Goal: Information Seeking & Learning: Understand process/instructions

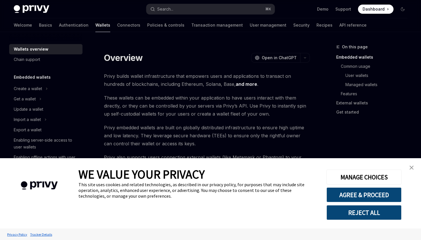
click at [412, 165] on link "close banner" at bounding box center [411, 167] width 11 height 11
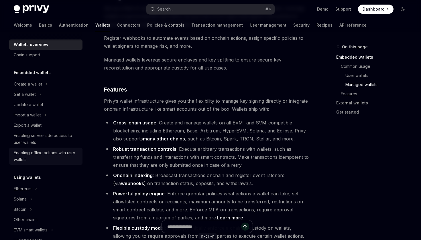
scroll to position [4, 0]
click at [58, 85] on button "Create a wallet" at bounding box center [45, 85] width 73 height 10
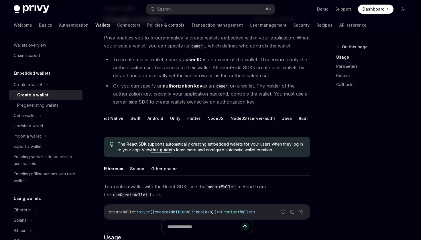
scroll to position [0, 24]
click at [246, 120] on button "NodeJS (server-auth)" at bounding box center [254, 118] width 44 height 13
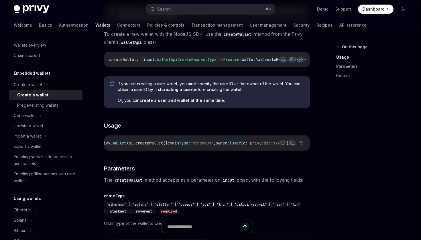
scroll to position [171, 0]
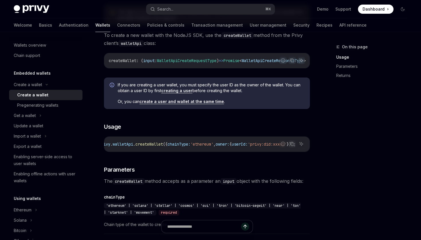
click at [184, 93] on link "creating a user" at bounding box center [176, 90] width 31 height 5
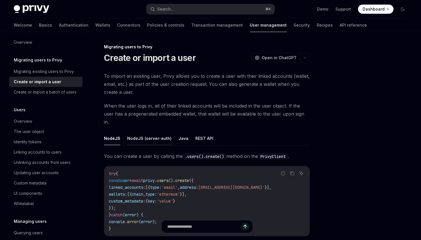
click at [152, 132] on button "NodeJS (server-auth)" at bounding box center [149, 138] width 44 height 13
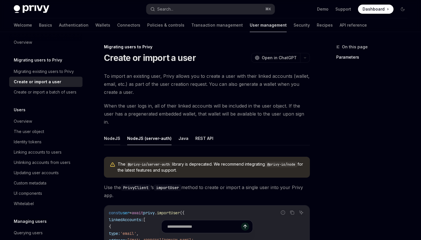
click at [115, 132] on button "NodeJS" at bounding box center [112, 138] width 16 height 13
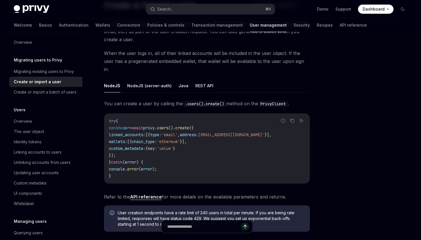
scroll to position [51, 0]
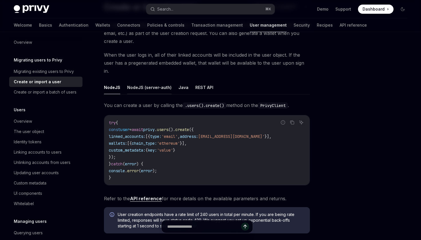
click at [159, 81] on button "NodeJS (server-auth)" at bounding box center [149, 87] width 44 height 13
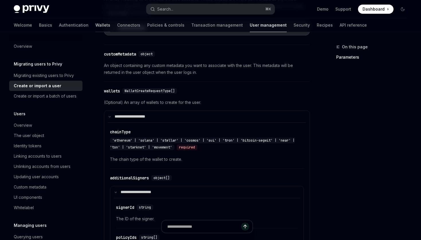
click at [95, 26] on link "Wallets" at bounding box center [102, 25] width 15 height 14
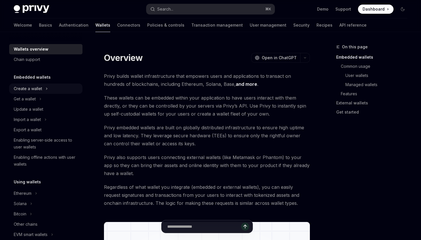
click at [45, 89] on button "Create a wallet" at bounding box center [45, 89] width 73 height 10
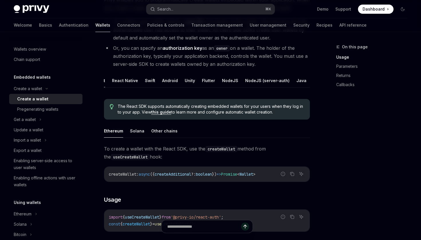
scroll to position [0, 11]
click at [225, 79] on button "NodeJS" at bounding box center [230, 80] width 16 height 13
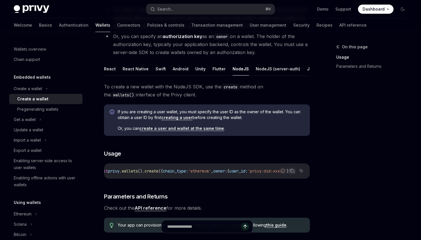
scroll to position [86, 0]
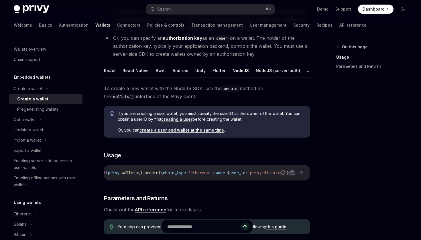
click at [197, 131] on link "create a user and wallet at the same time" at bounding box center [182, 130] width 85 height 5
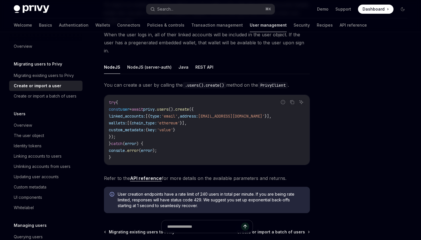
scroll to position [71, 0]
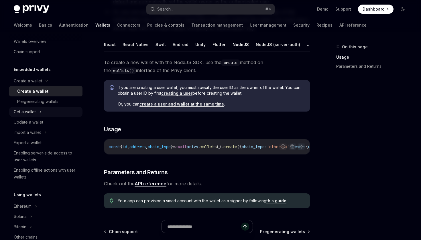
scroll to position [10, 0]
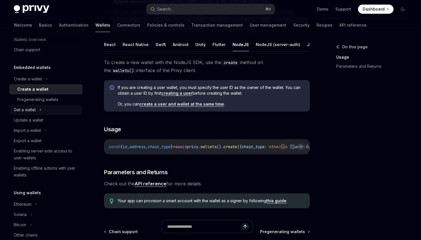
click at [42, 108] on button "Get a wallet" at bounding box center [45, 110] width 73 height 10
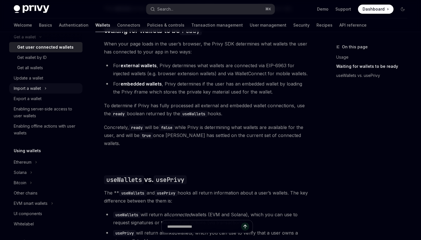
scroll to position [100, 0]
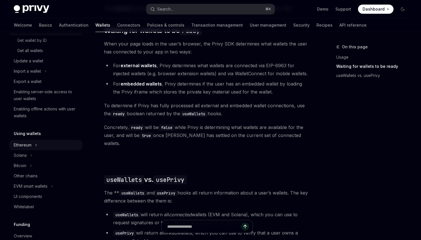
click at [51, 147] on button "Ethereum" at bounding box center [45, 145] width 73 height 10
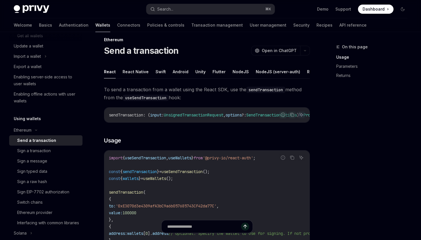
scroll to position [4, 0]
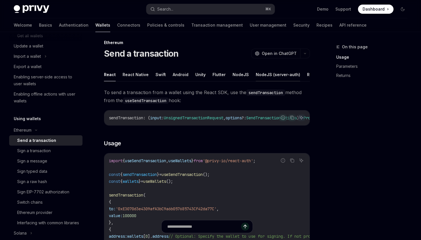
click at [258, 72] on button "NodeJS (server-auth)" at bounding box center [278, 74] width 44 height 13
type textarea "*"
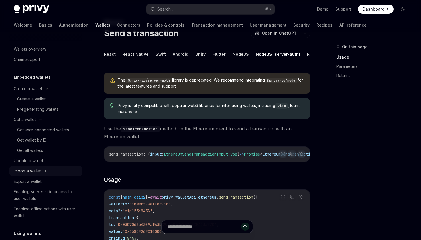
scroll to position [12, 0]
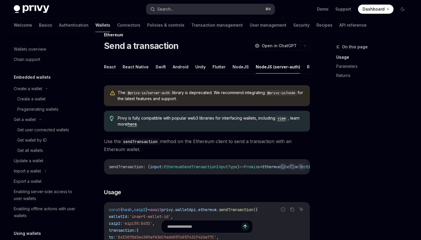
click at [209, 9] on button "Search... ⌘ K" at bounding box center [210, 9] width 128 height 10
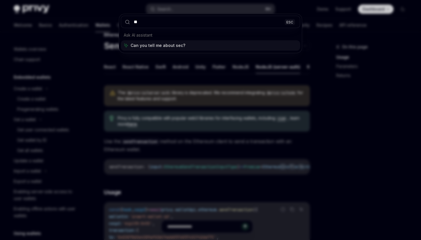
type input "*"
type input "**********"
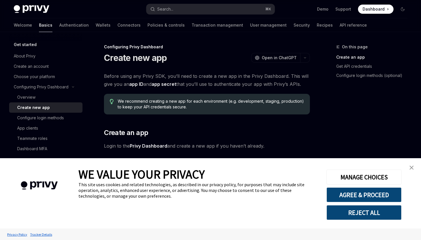
click at [413, 166] on img "close banner" at bounding box center [412, 168] width 4 height 4
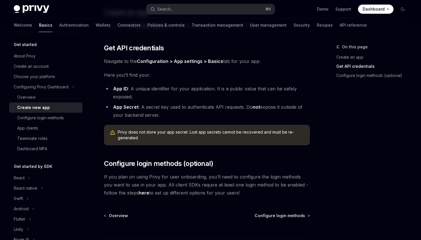
scroll to position [125, 0]
